Goal: Navigation & Orientation: Find specific page/section

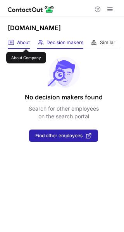
click at [26, 42] on span "About" at bounding box center [23, 42] width 13 height 6
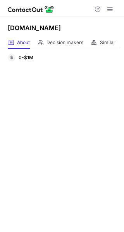
drag, startPoint x: 66, startPoint y: 27, endPoint x: 9, endPoint y: 26, distance: 57.2
click at [9, 26] on h1 "Mangthanhcong.vn" at bounding box center [34, 27] width 53 height 9
copy h1 "Mangthanhcong.vn"
